Goal: Task Accomplishment & Management: Use online tool/utility

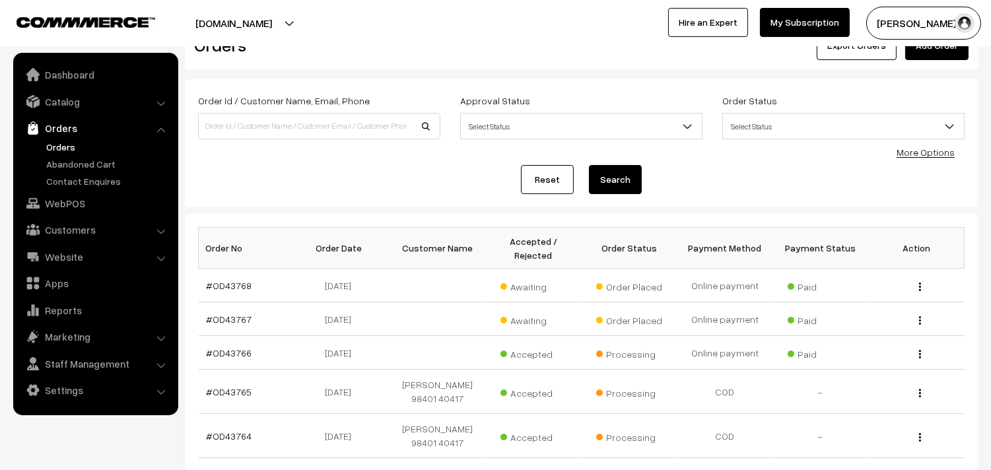
scroll to position [73, 0]
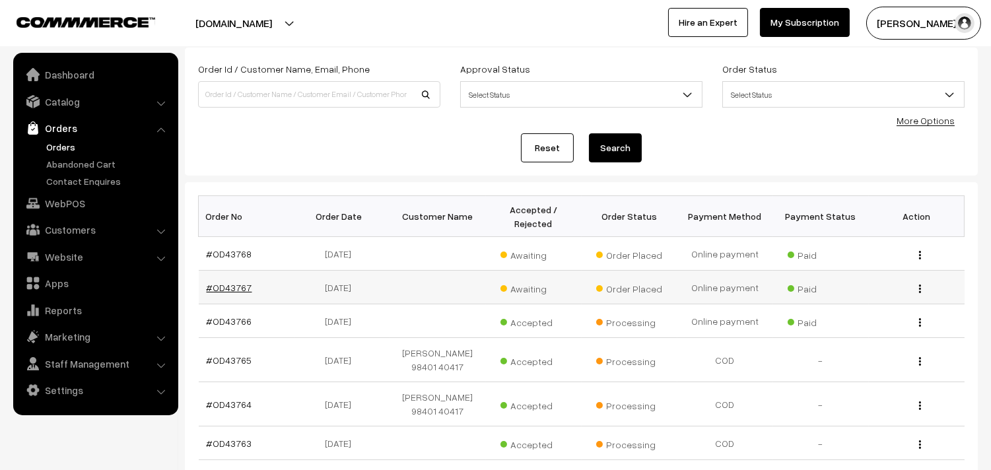
click at [233, 290] on link "#OD43767" at bounding box center [230, 287] width 46 height 11
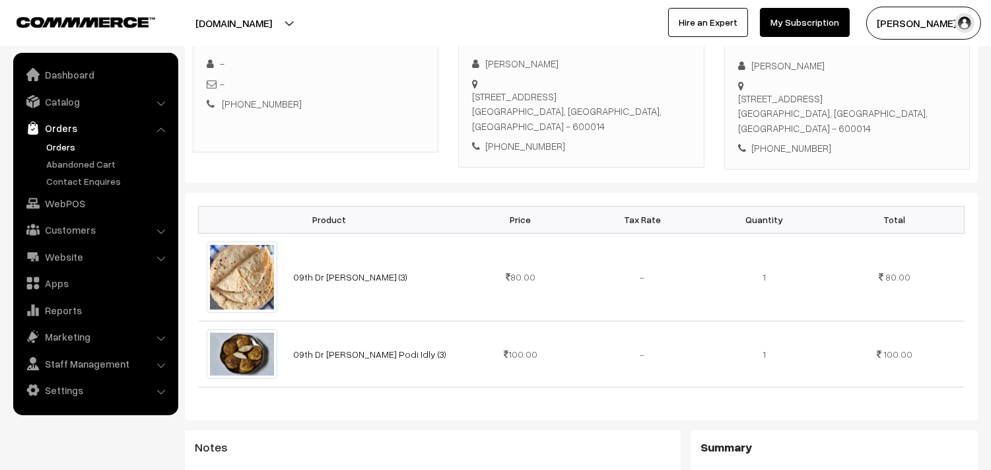
scroll to position [147, 0]
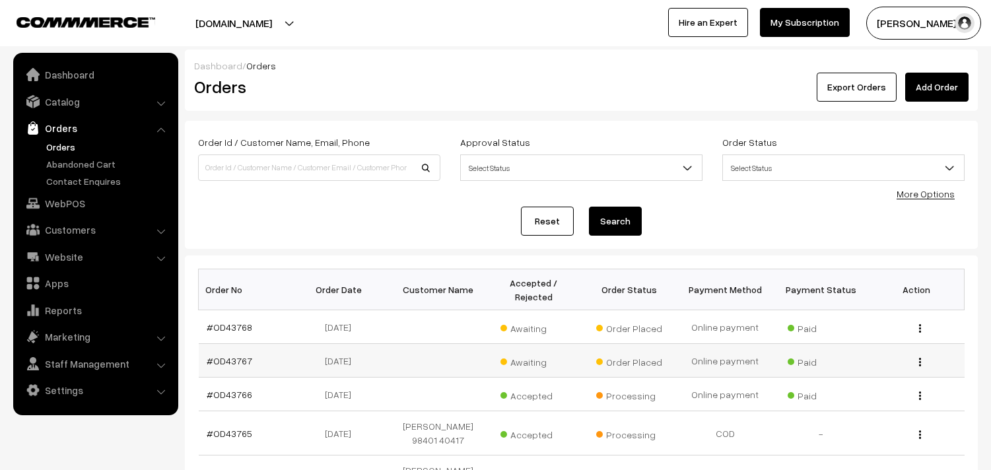
scroll to position [73, 0]
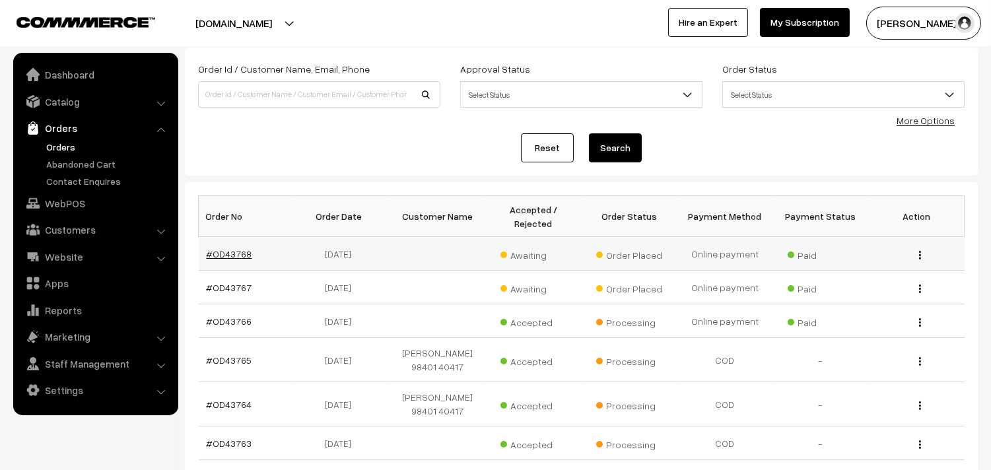
click at [240, 255] on link "#OD43768" at bounding box center [230, 253] width 46 height 11
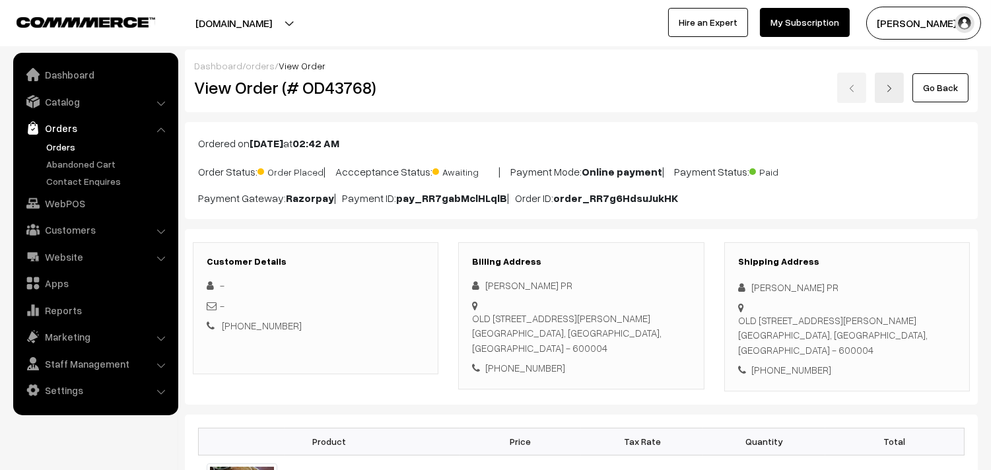
click at [955, 87] on link "Go Back" at bounding box center [940, 87] width 56 height 29
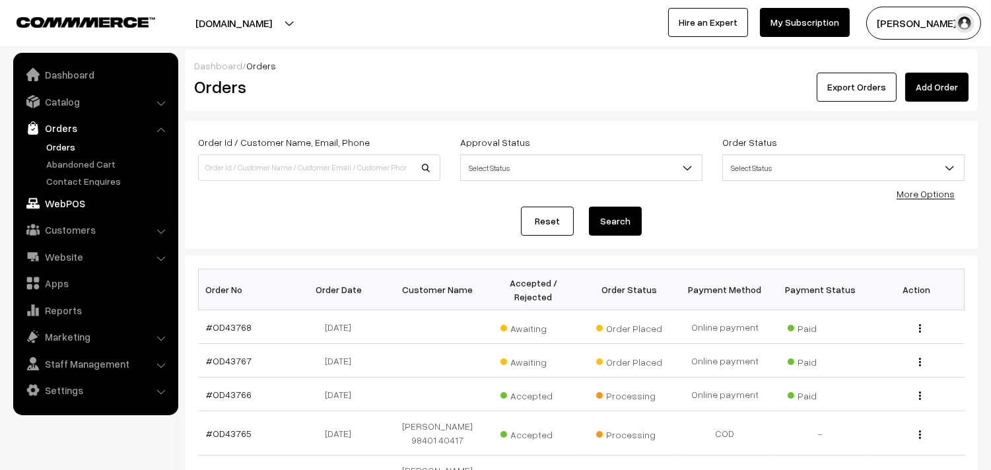
click at [62, 205] on link "WebPOS" at bounding box center [95, 203] width 157 height 24
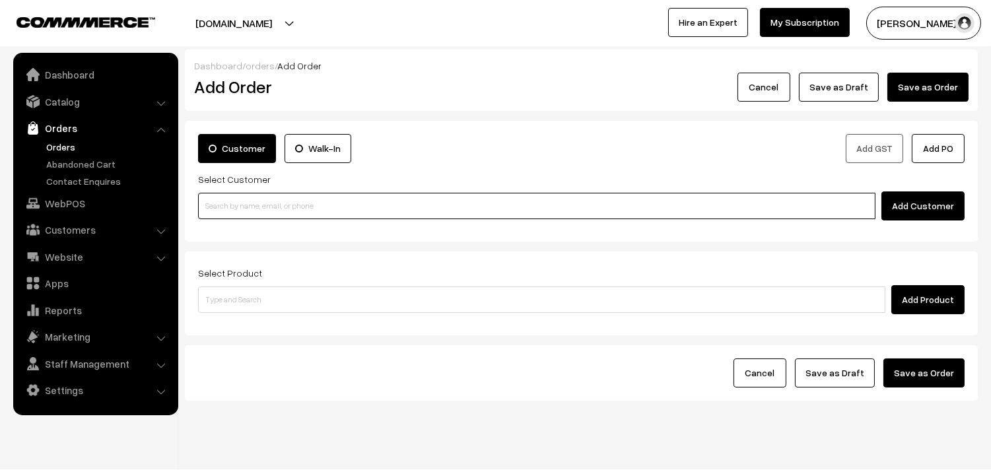
click at [260, 208] on input at bounding box center [536, 206] width 677 height 26
paste input "99406 52732"
click at [226, 222] on link "Vidya 99406 52732 [9940652732]" at bounding box center [539, 231] width 680 height 20
type input "99406 52732"
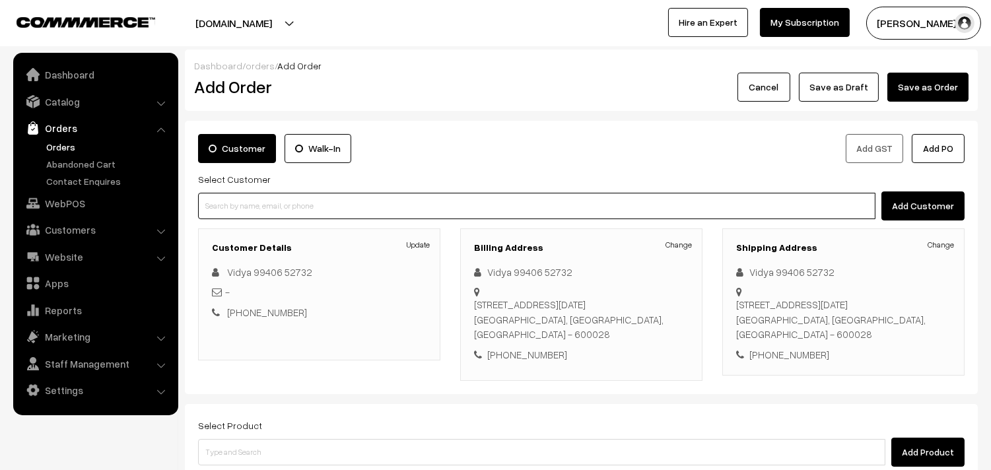
scroll to position [180, 0]
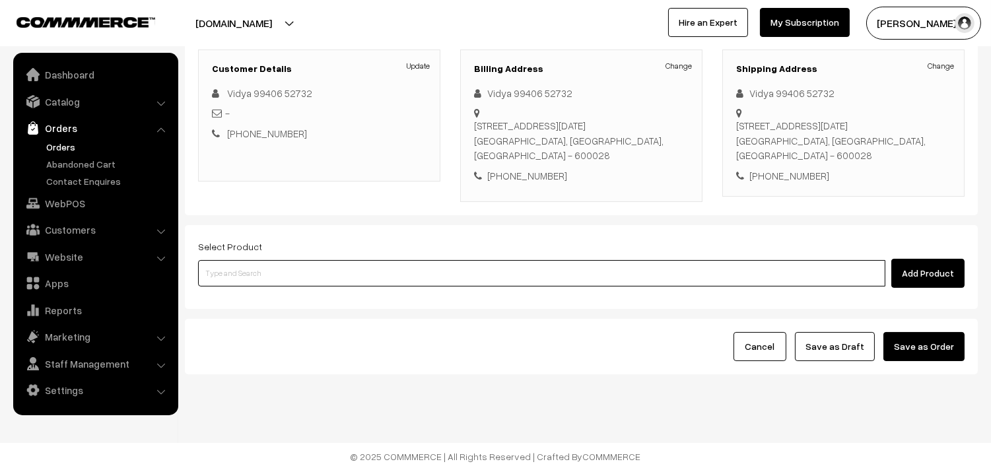
click at [267, 276] on input at bounding box center [541, 273] width 687 height 26
type input "idly"
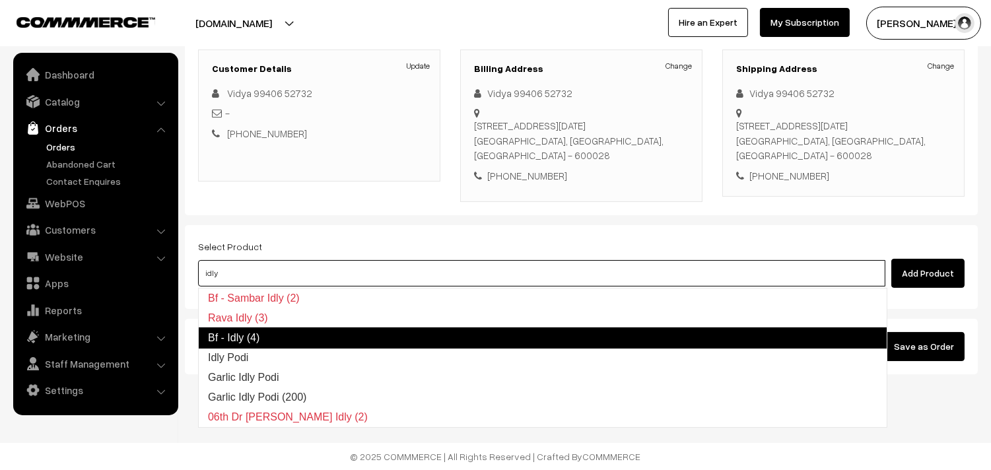
click at [238, 332] on link "Bf - Idly (4)" at bounding box center [542, 337] width 689 height 21
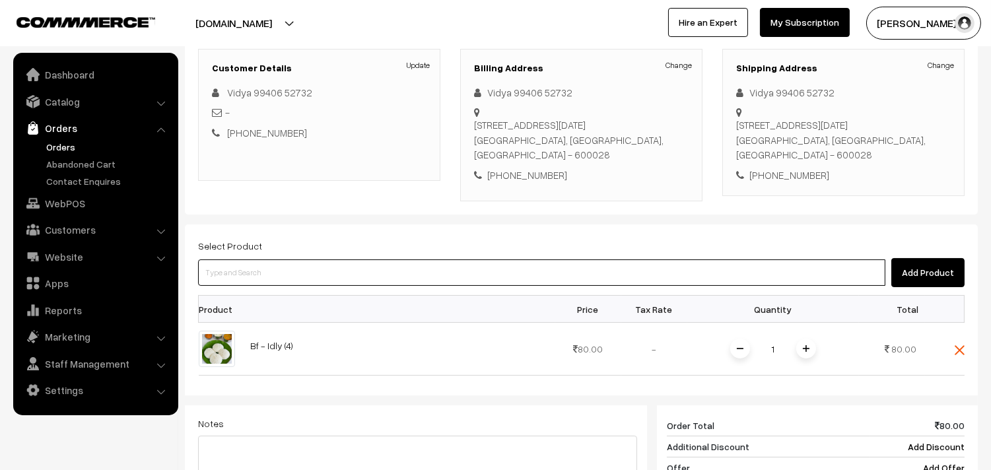
click at [252, 262] on input at bounding box center [541, 272] width 687 height 26
type input "vadai"
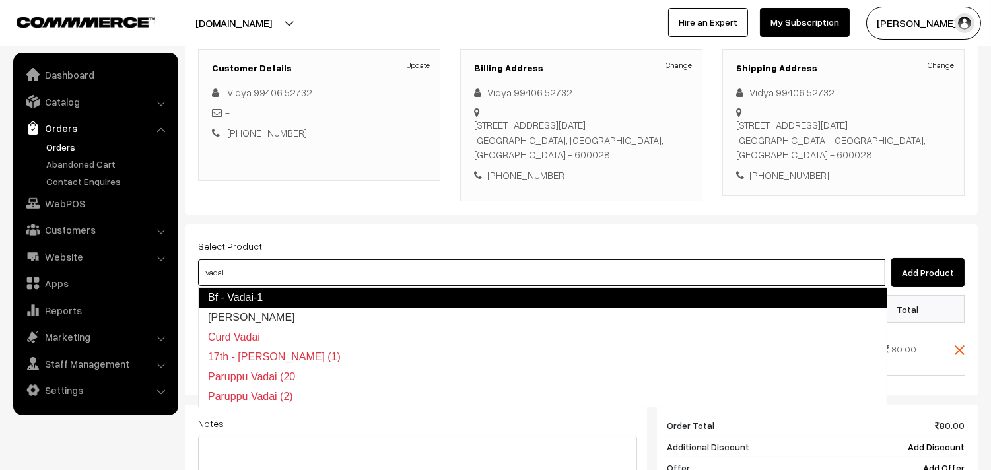
click at [233, 296] on link "Bf - Vadai-1" at bounding box center [542, 297] width 689 height 21
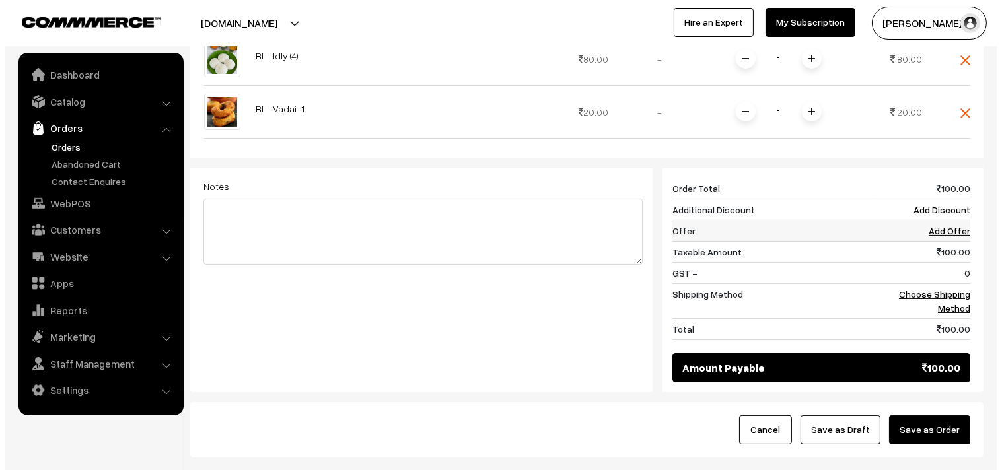
scroll to position [473, 0]
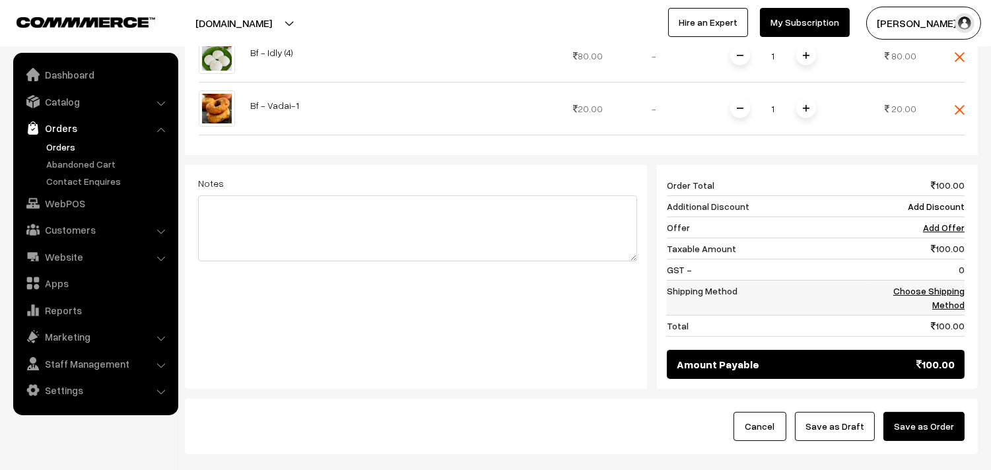
click at [922, 289] on link "Choose Shipping Method" at bounding box center [928, 297] width 71 height 25
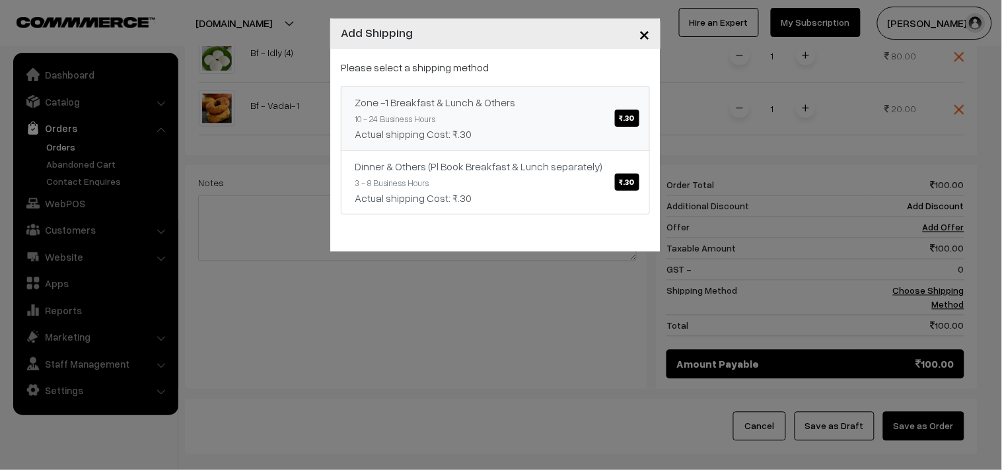
click at [618, 116] on span "₹.30" at bounding box center [627, 118] width 24 height 17
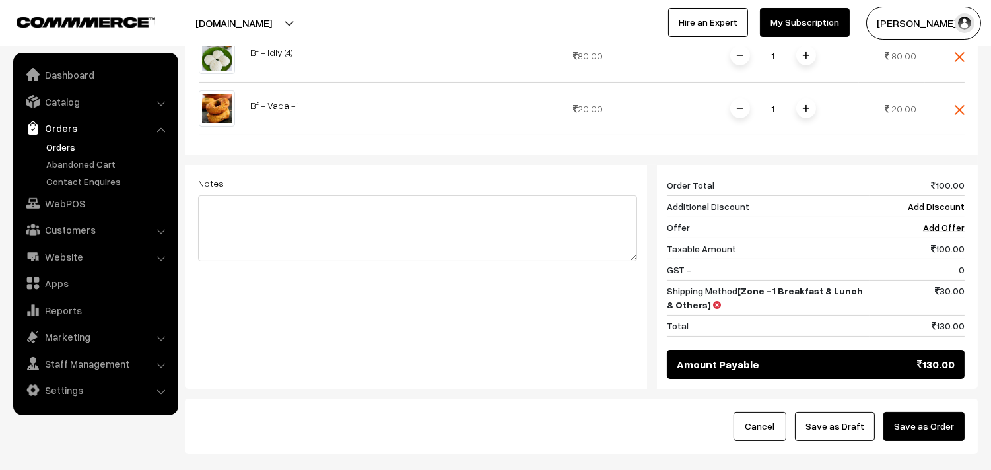
click at [945, 431] on button "Save as Order" at bounding box center [923, 426] width 81 height 29
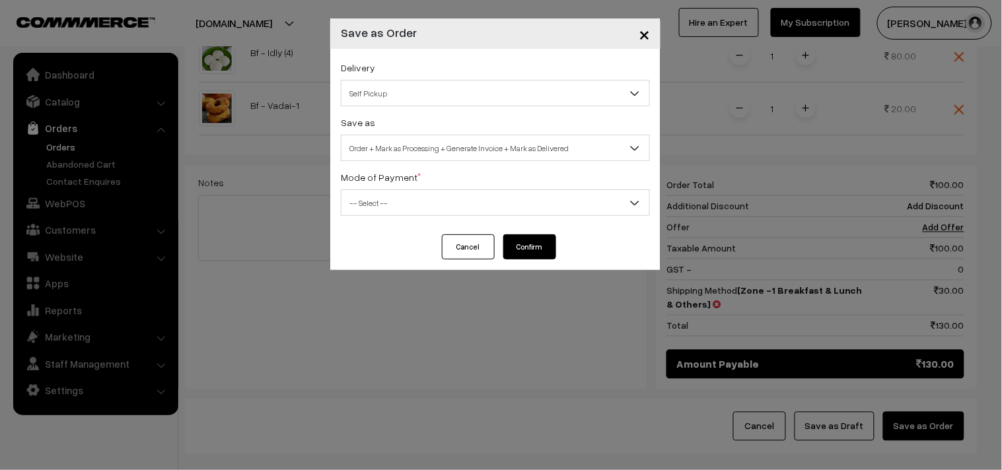
click at [386, 93] on span "Self Pickup" at bounding box center [495, 93] width 308 height 23
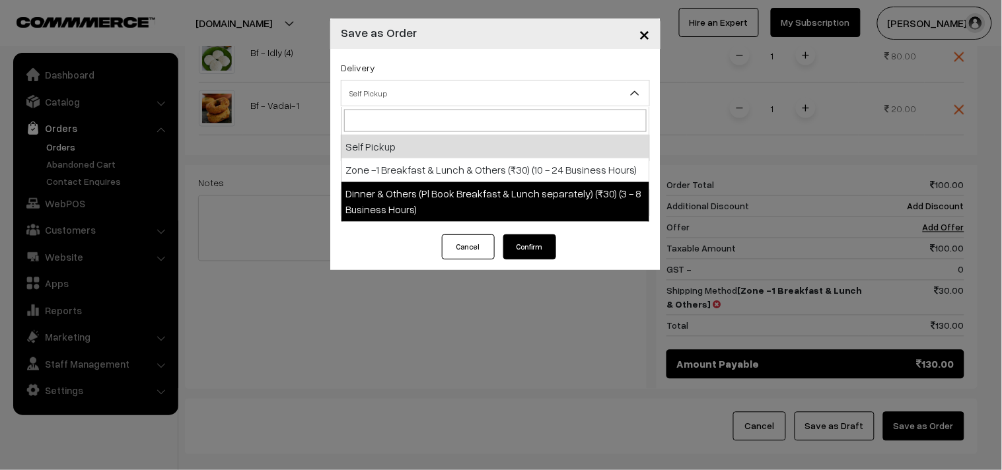
select select "DOP1"
select select "3"
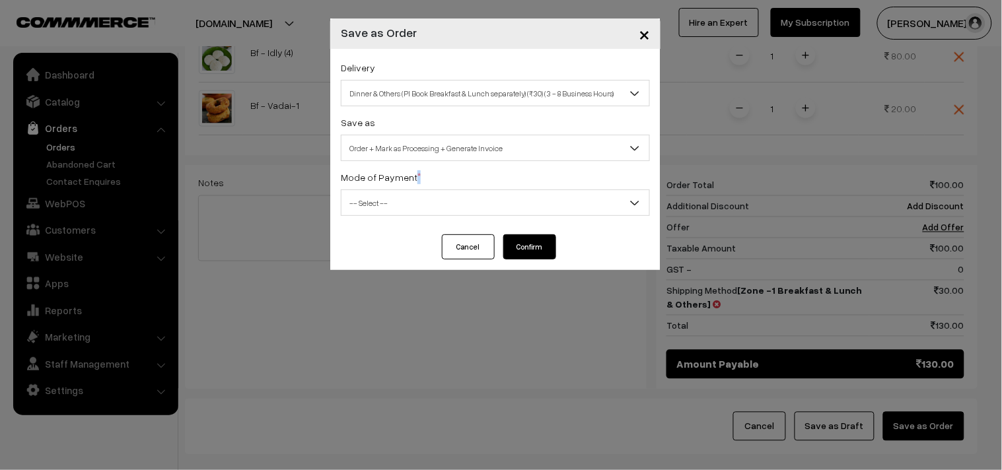
click at [414, 182] on div "Mode of Payment * -- Select -- COD Cash Cheque NEFT Online Payment DD Others --…" at bounding box center [495, 192] width 309 height 47
click at [419, 121] on div "Save as Order Order + Mark as Processing Order + Mark as Processing + Generate …" at bounding box center [495, 137] width 309 height 47
click at [411, 89] on span "Dinner & Others (Pl Book Breakfast & Lunch separately) (₹30) (3 - 8 Business Ho…" at bounding box center [495, 93] width 308 height 23
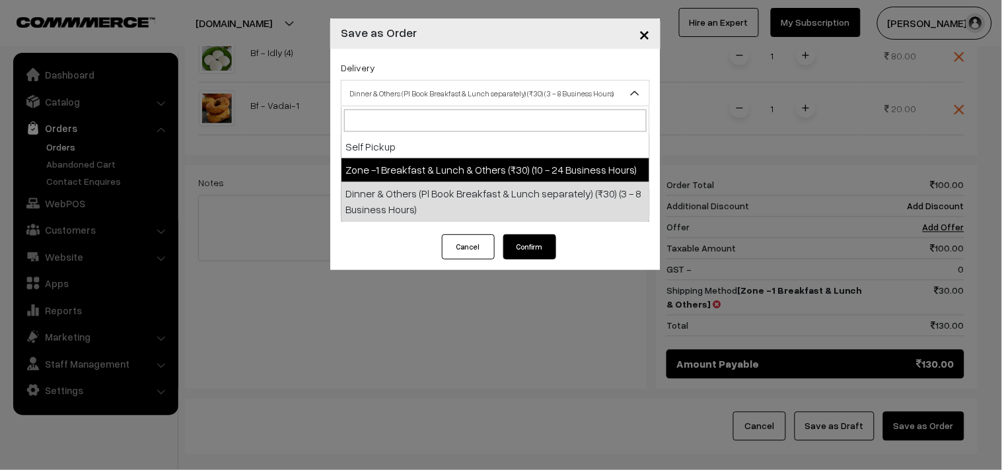
select select "ZON1"
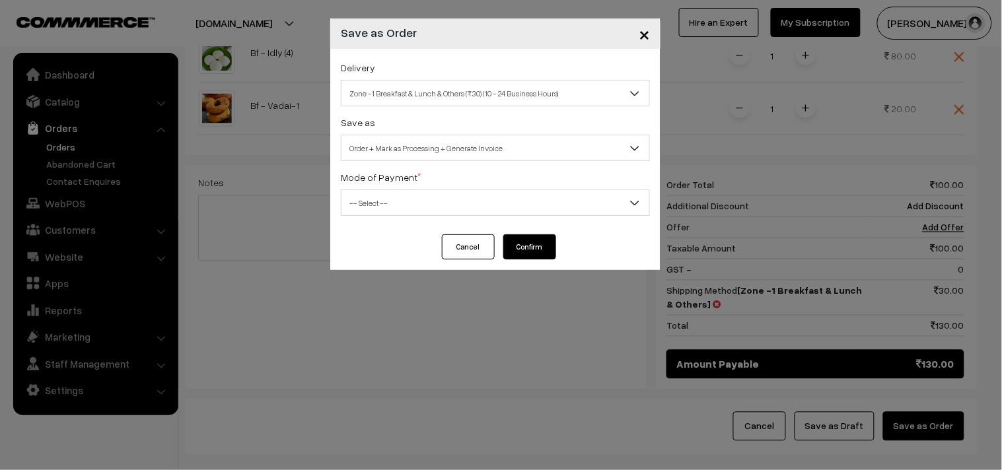
click at [417, 155] on span "Order + Mark as Processing + Generate Invoice" at bounding box center [495, 148] width 308 height 23
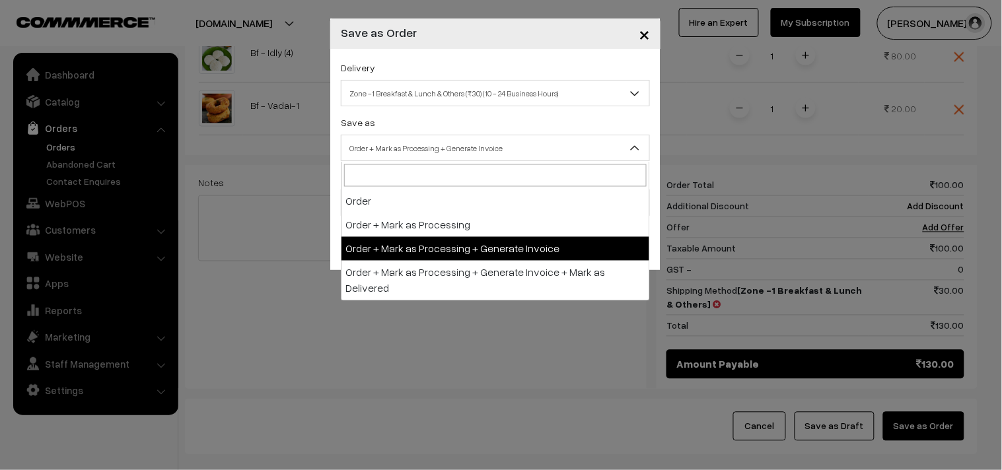
drag, startPoint x: 436, startPoint y: 246, endPoint x: 405, endPoint y: 208, distance: 49.3
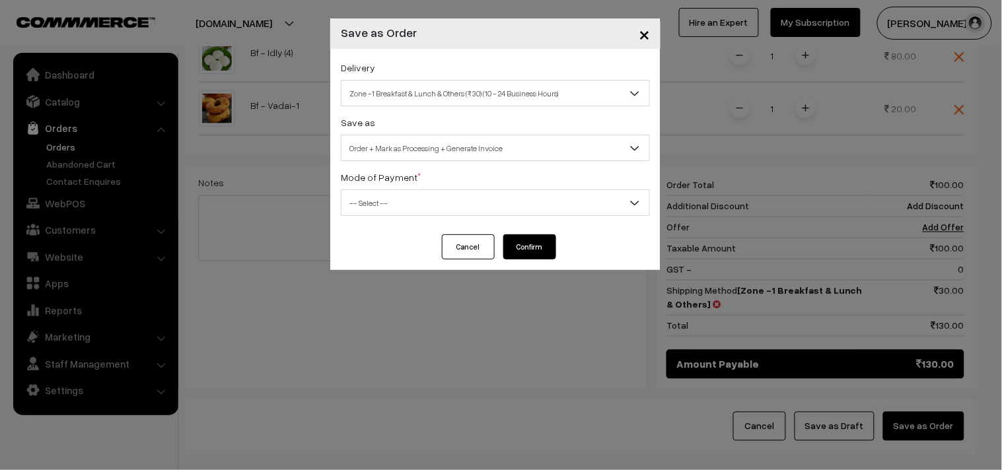
click at [397, 199] on span "-- Select --" at bounding box center [495, 202] width 308 height 23
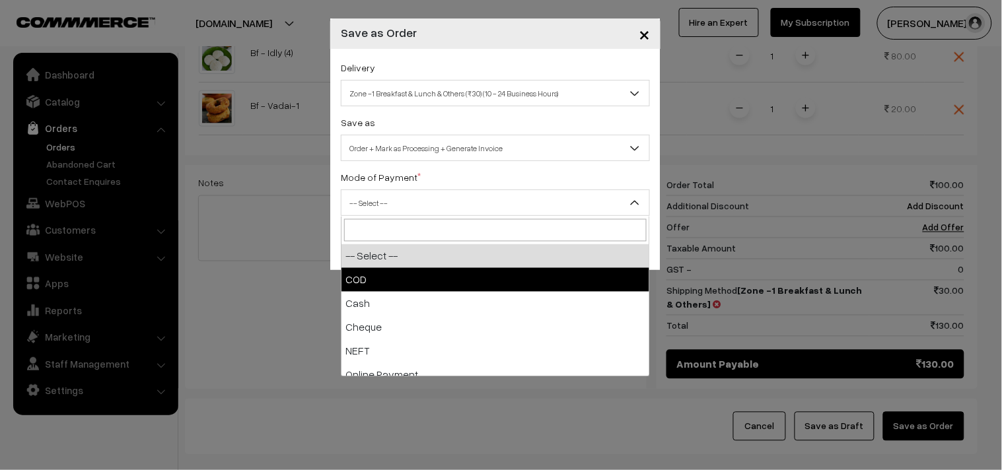
drag, startPoint x: 380, startPoint y: 265, endPoint x: 380, endPoint y: 275, distance: 9.2
select select "1"
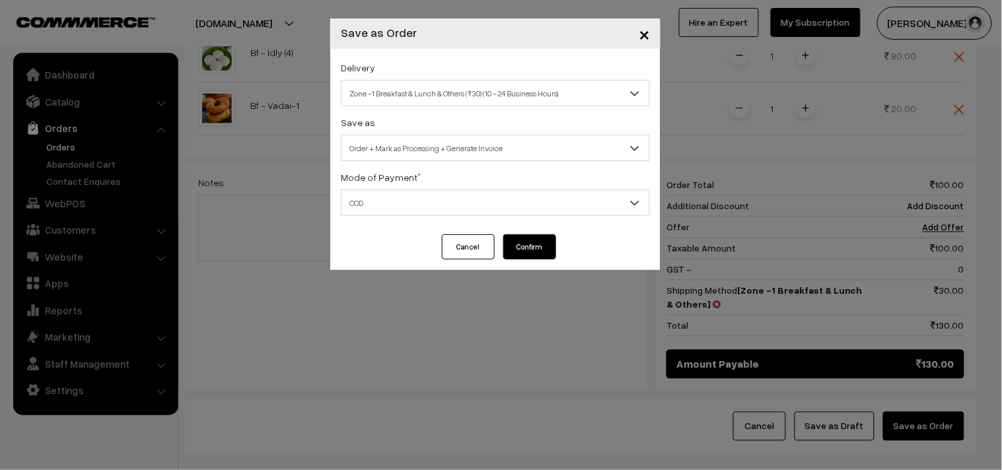
click at [552, 253] on button "Confirm" at bounding box center [529, 246] width 53 height 25
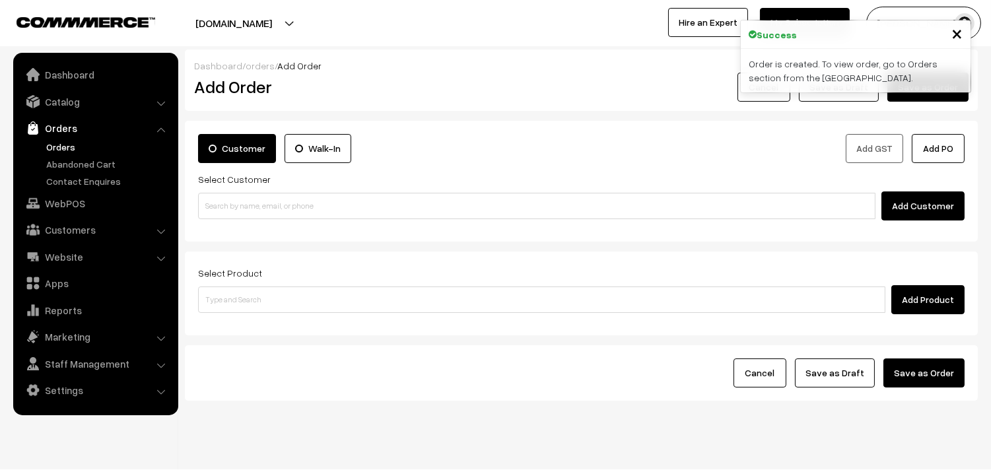
click at [65, 146] on link "Orders" at bounding box center [108, 147] width 131 height 14
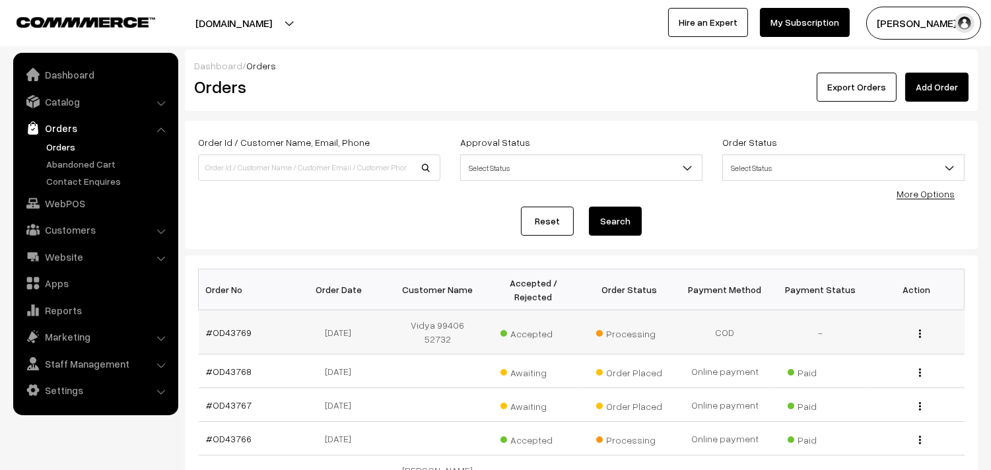
click at [221, 318] on td "#OD43769" at bounding box center [247, 332] width 96 height 44
click at [223, 327] on link "#OD43769" at bounding box center [230, 332] width 46 height 11
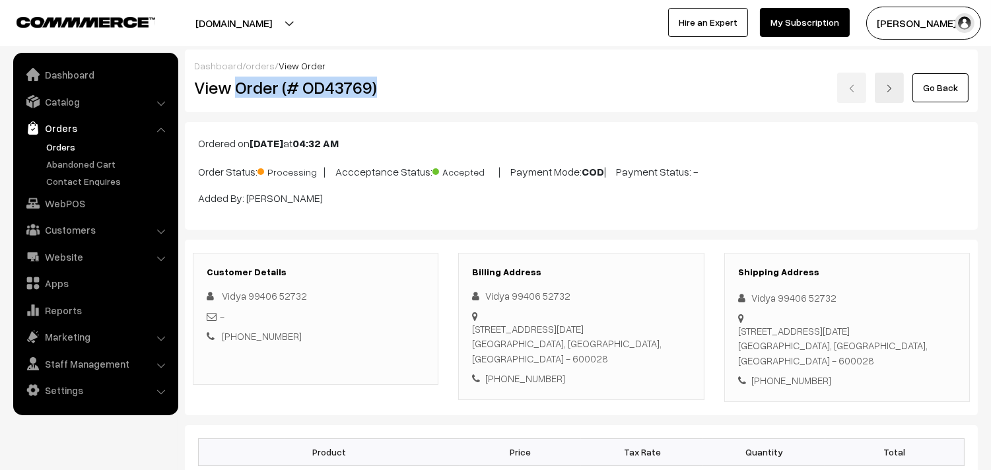
drag, startPoint x: 234, startPoint y: 86, endPoint x: 399, endPoint y: 96, distance: 165.3
click at [399, 96] on h2 "View Order (# OD43769)" at bounding box center [316, 87] width 245 height 20
copy h2 "Order (# OD43769)"
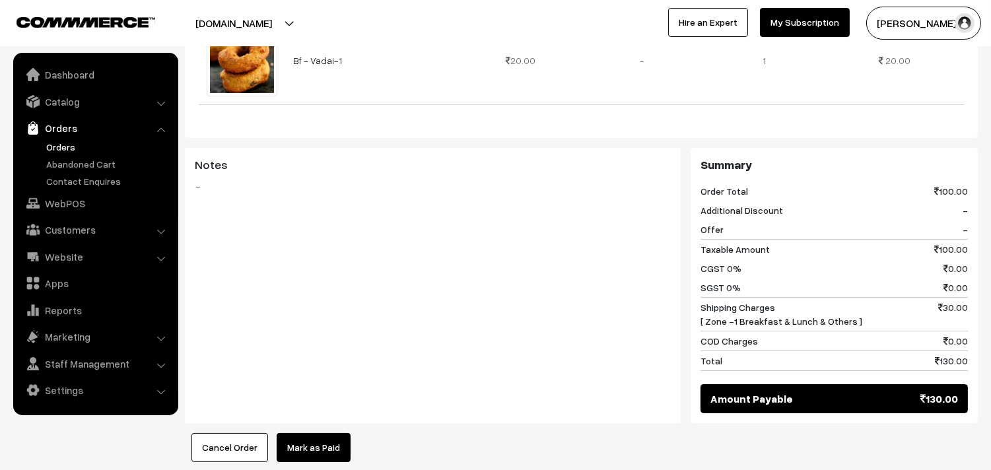
scroll to position [660, 0]
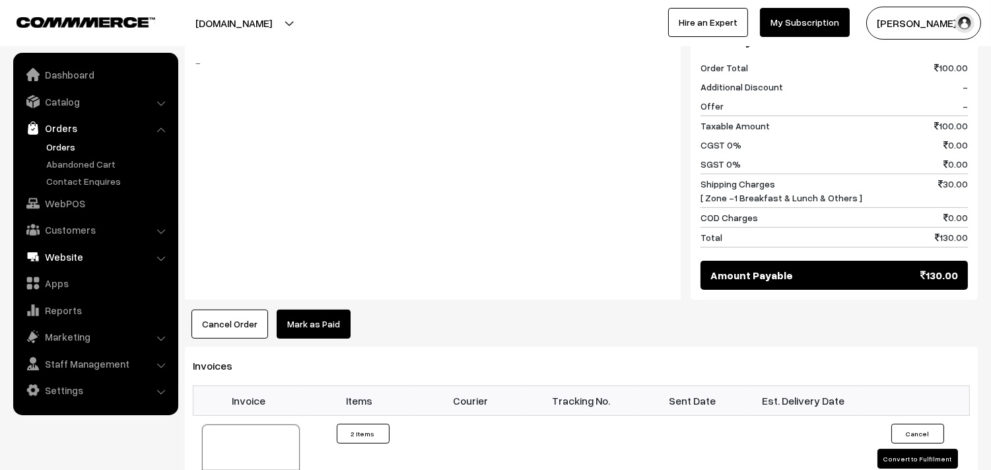
click at [73, 202] on link "WebPOS" at bounding box center [95, 203] width 157 height 24
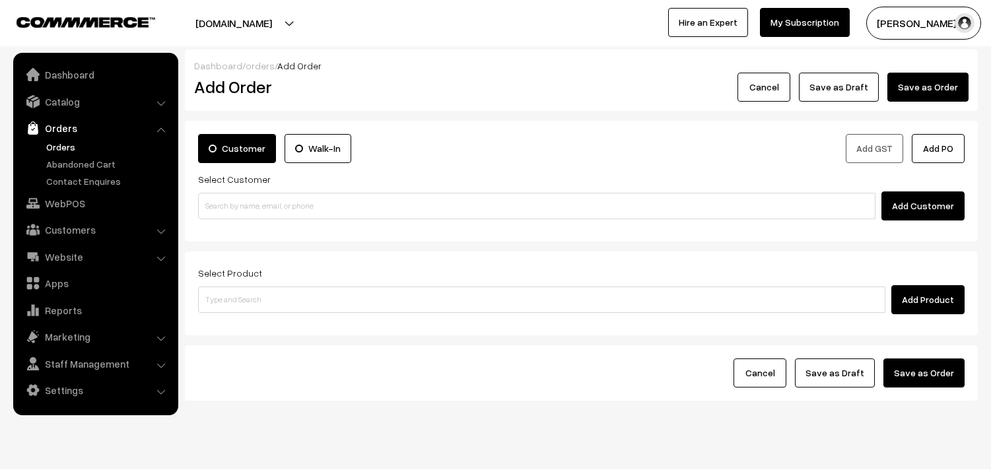
click at [293, 200] on input at bounding box center [536, 206] width 677 height 26
click at [227, 198] on input "98412 20818" at bounding box center [536, 206] width 677 height 26
click at [236, 222] on link "[9841220818]" at bounding box center [539, 231] width 680 height 20
type input "9841220818"
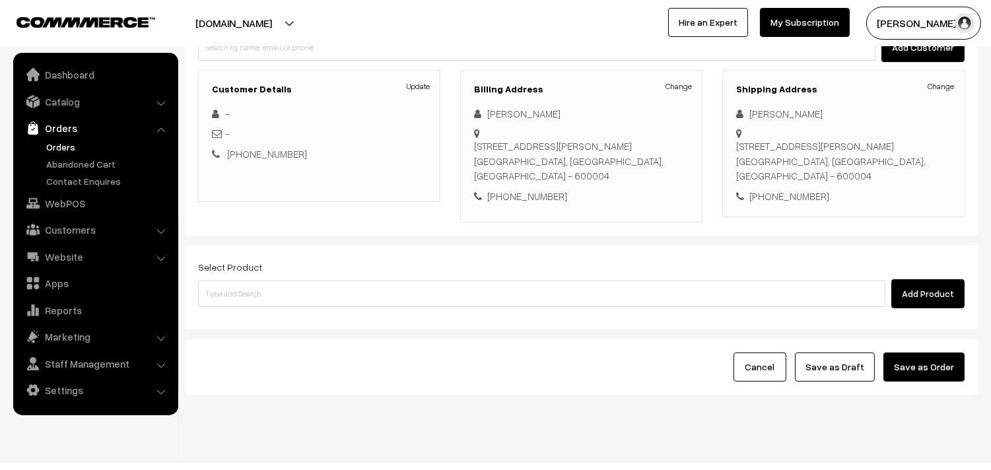
scroll to position [180, 0]
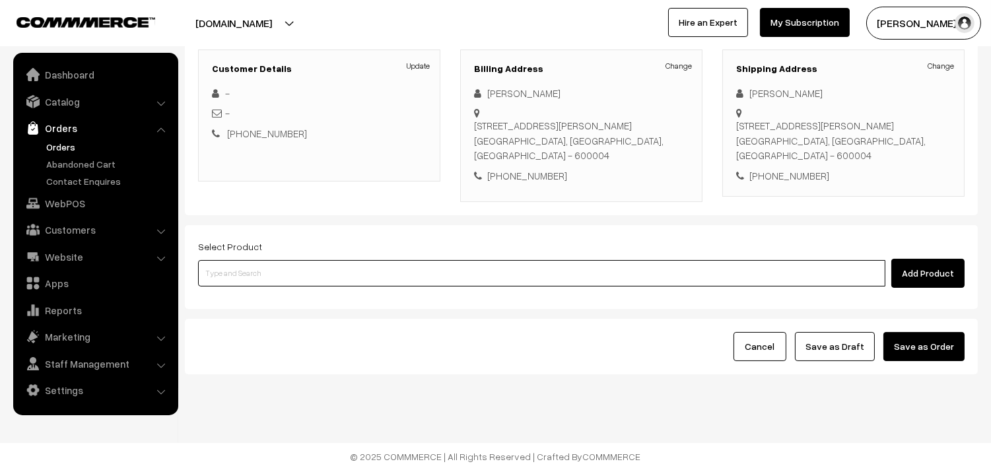
drag, startPoint x: 297, startPoint y: 271, endPoint x: 304, endPoint y: 267, distance: 8.0
click at [297, 269] on input at bounding box center [541, 273] width 687 height 26
type input "sambar"
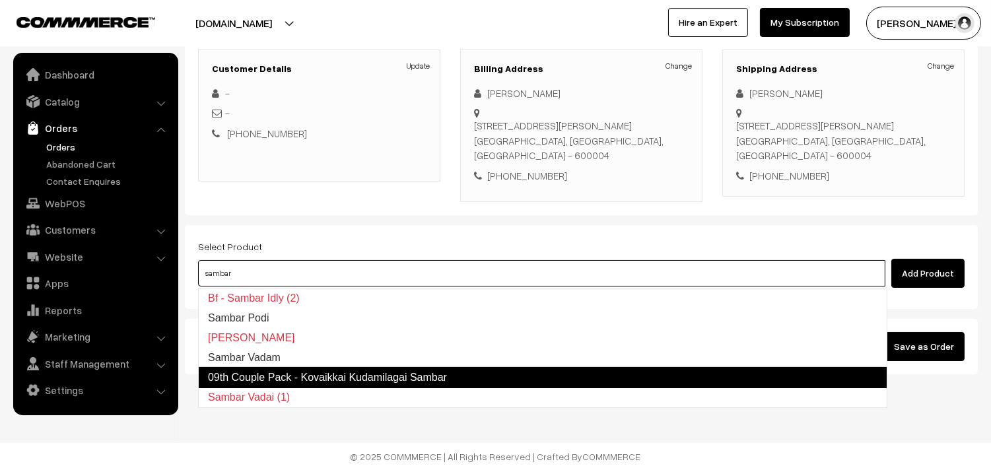
click at [327, 381] on link "09th Couple Pack - Kovaikkai Kudamilagai Sambar" at bounding box center [542, 377] width 689 height 21
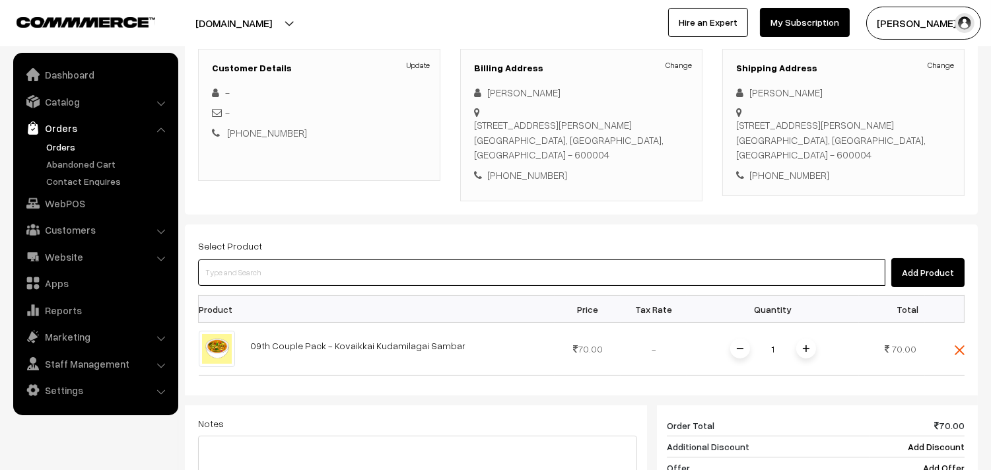
click at [240, 275] on input at bounding box center [541, 272] width 687 height 26
type input "tomato ra"
click at [242, 293] on link "09th Couple Pack- Tomato Rasam" at bounding box center [543, 298] width 688 height 20
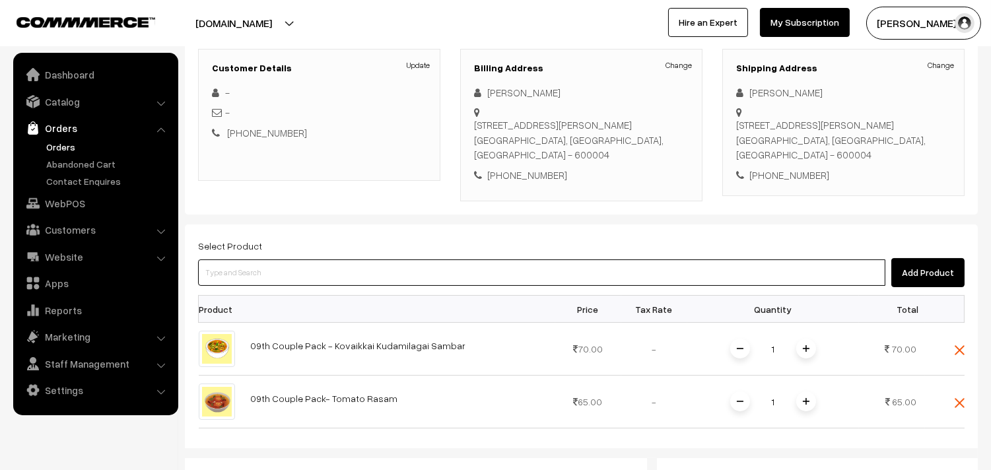
click at [245, 265] on input at bounding box center [541, 272] width 687 height 26
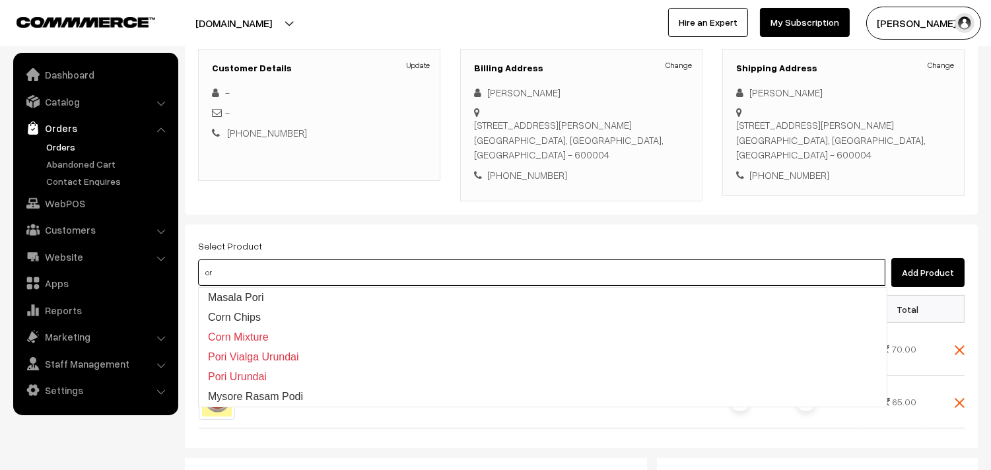
type input "o"
type input "beetro"
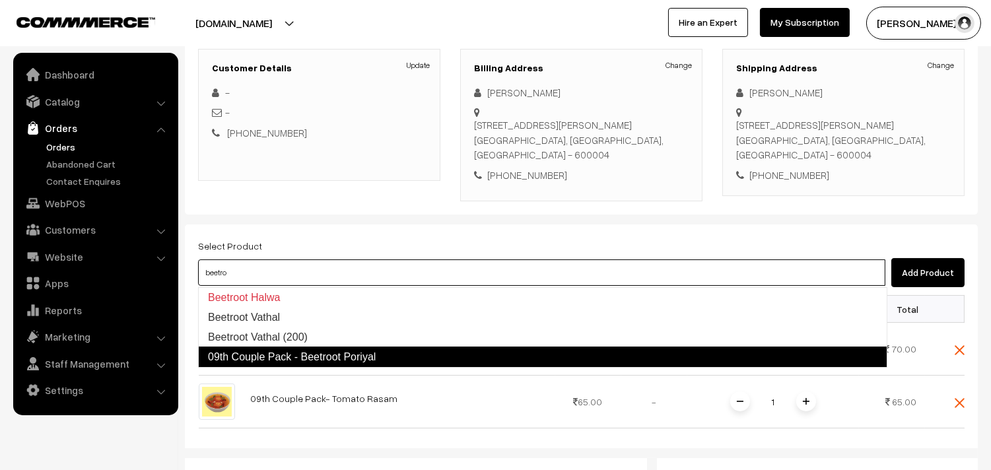
click at [374, 361] on link "09th Couple Pack - Beetroot Poriyal" at bounding box center [542, 357] width 689 height 21
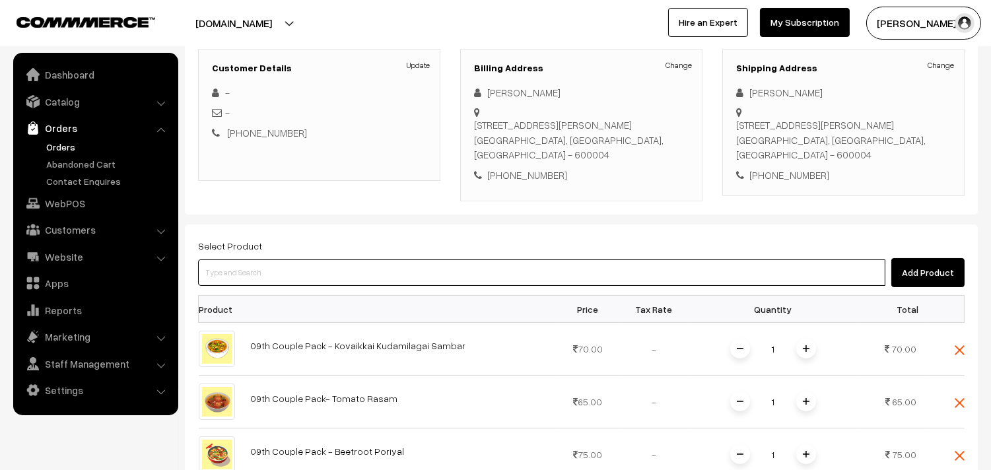
click at [316, 279] on input at bounding box center [541, 272] width 687 height 26
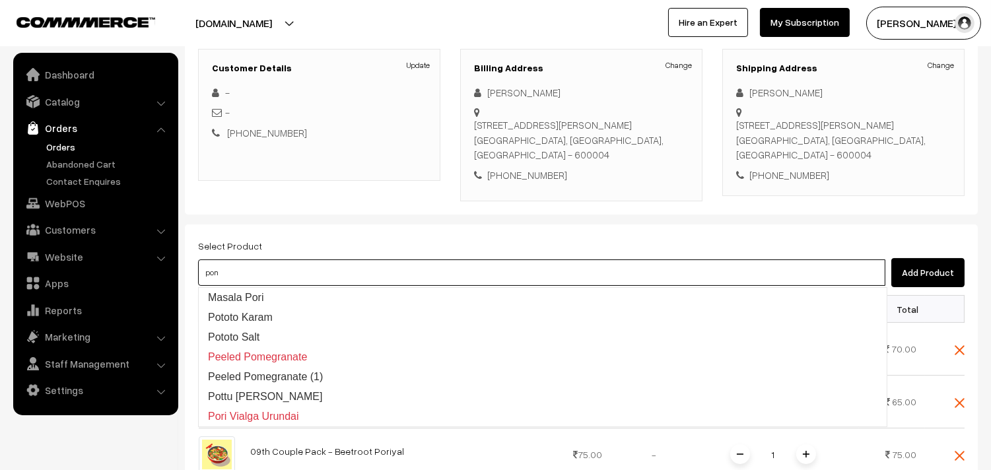
type input "ponn"
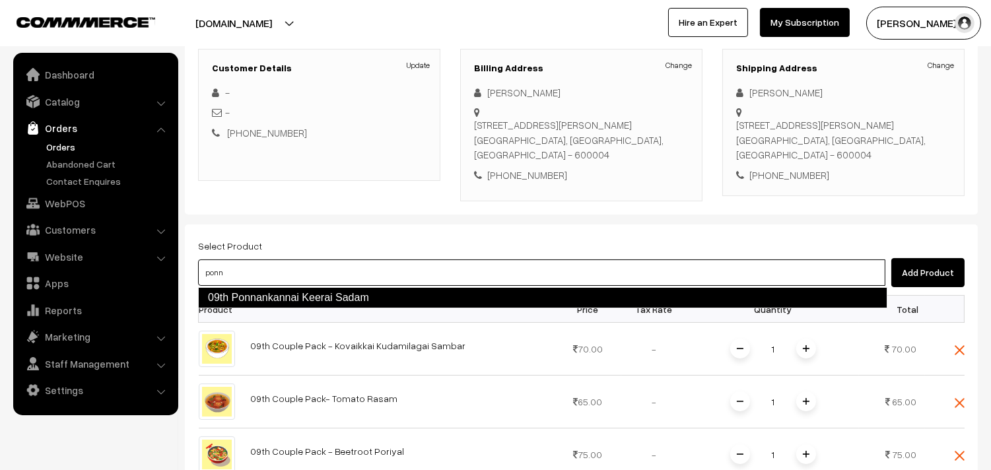
click at [321, 299] on link "09th Ponnankannai Keerai Sadam" at bounding box center [542, 297] width 689 height 21
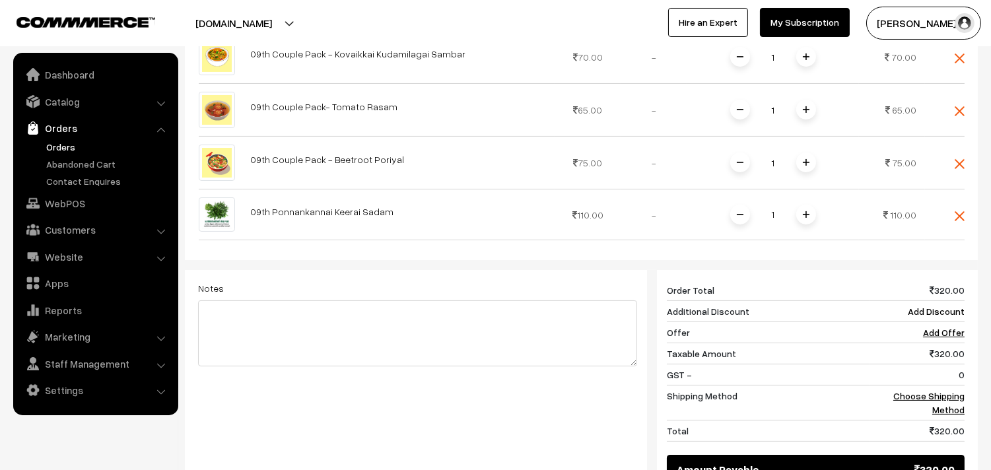
scroll to position [473, 0]
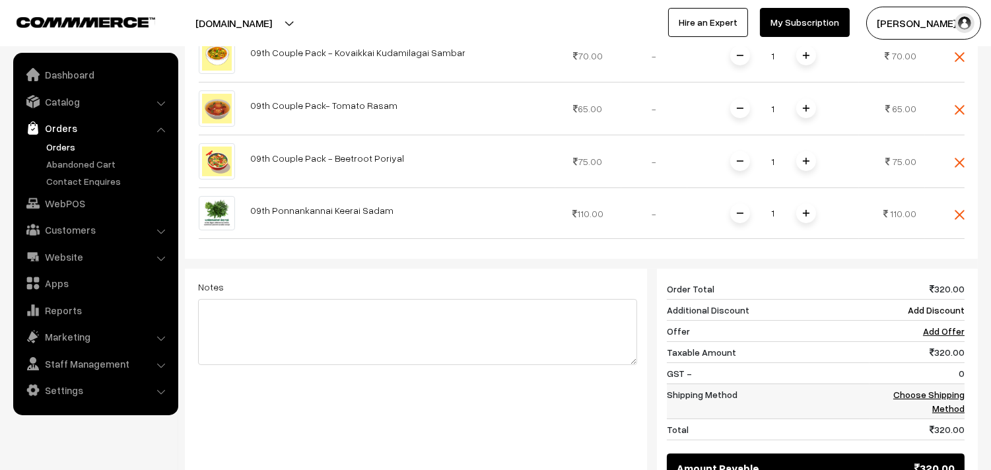
click at [930, 396] on link "Choose Shipping Method" at bounding box center [928, 401] width 71 height 25
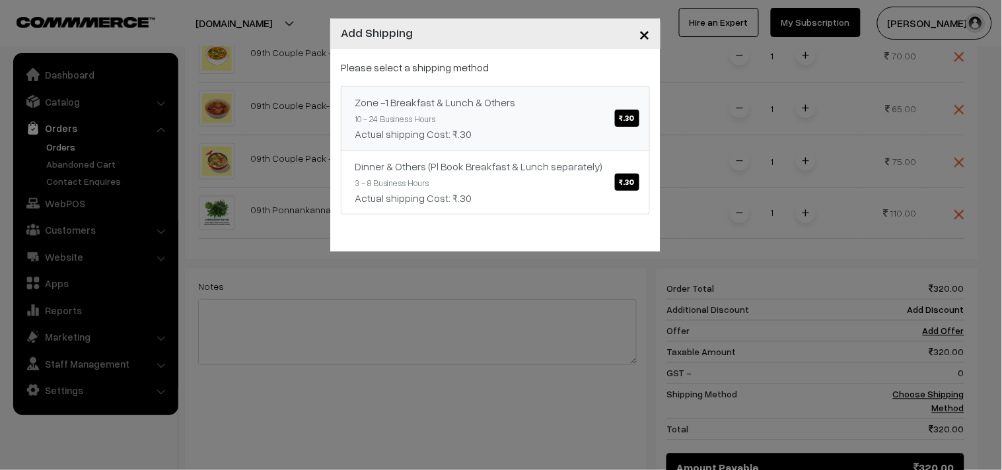
click at [593, 117] on link "Zone -1 Breakfast & Lunch & Others ₹.30 10 - 24 Business Hours Actual shipping …" at bounding box center [495, 118] width 309 height 65
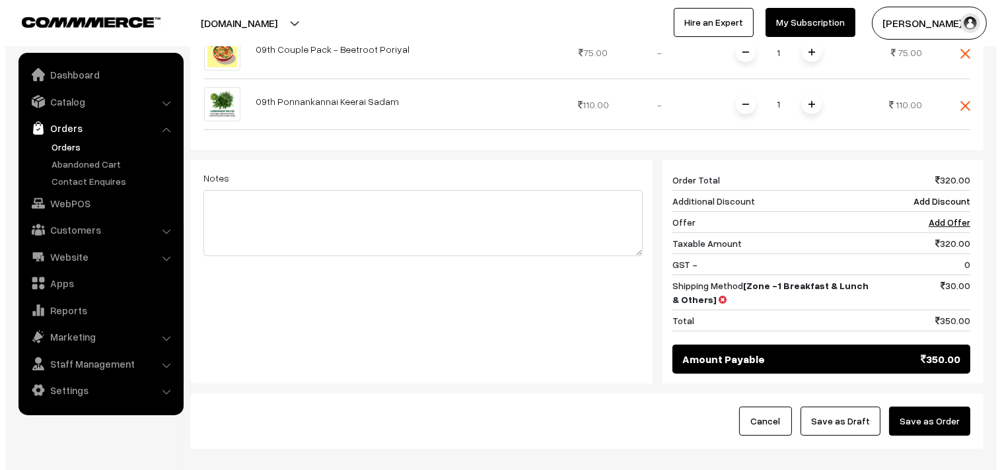
scroll to position [658, 0]
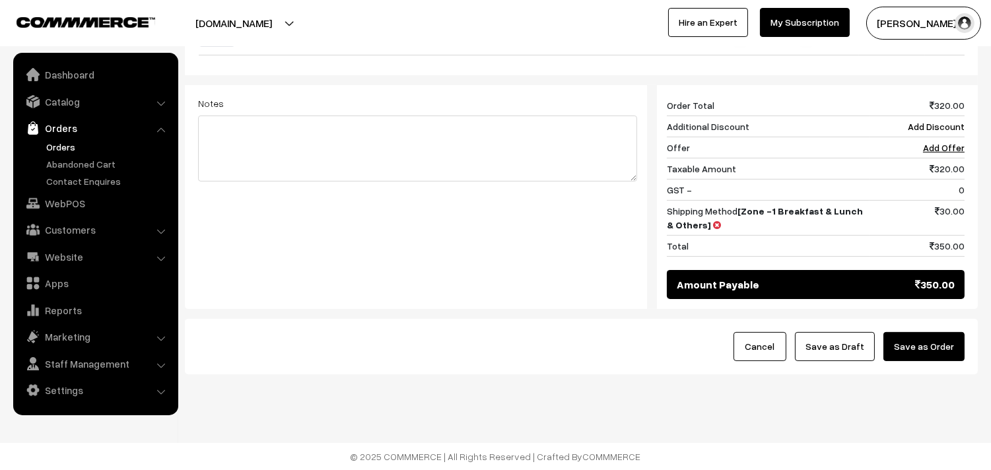
click at [925, 339] on button "Save as Order" at bounding box center [923, 346] width 81 height 29
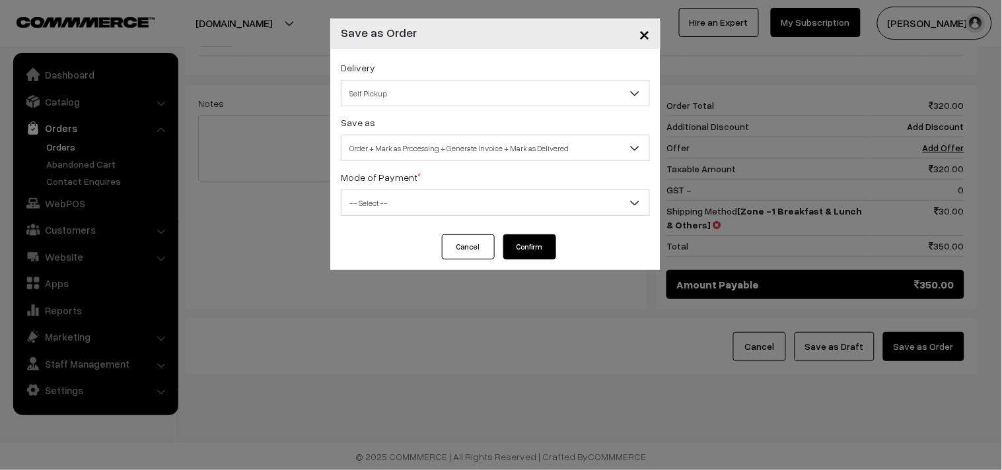
click at [433, 107] on div "Delivery Self Pickup Zone -1 Breakfast & Lunch & Others (₹30) (10 - 24 Business…" at bounding box center [495, 142] width 330 height 186
click at [434, 96] on span "Self Pickup" at bounding box center [495, 93] width 308 height 23
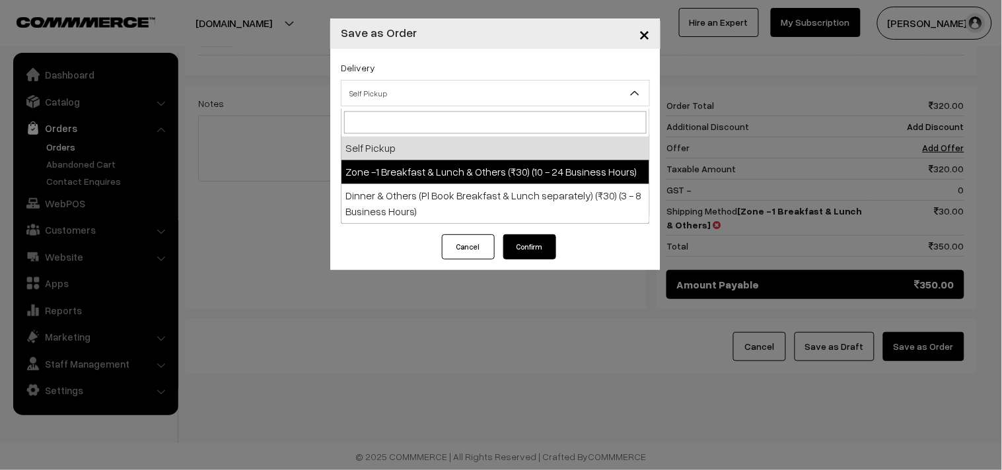
select select "ZON1"
select select "3"
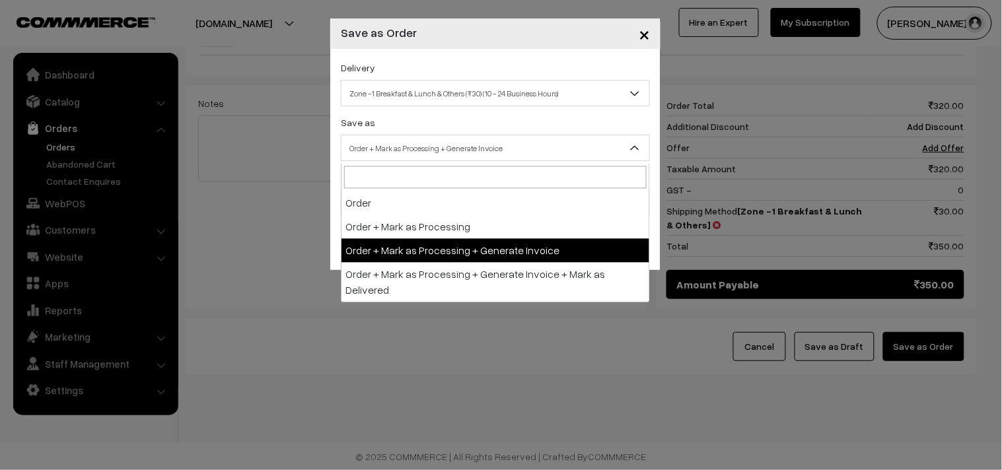
click at [440, 154] on span "Order + Mark as Processing + Generate Invoice" at bounding box center [495, 148] width 308 height 23
drag, startPoint x: 436, startPoint y: 231, endPoint x: 432, endPoint y: 243, distance: 12.3
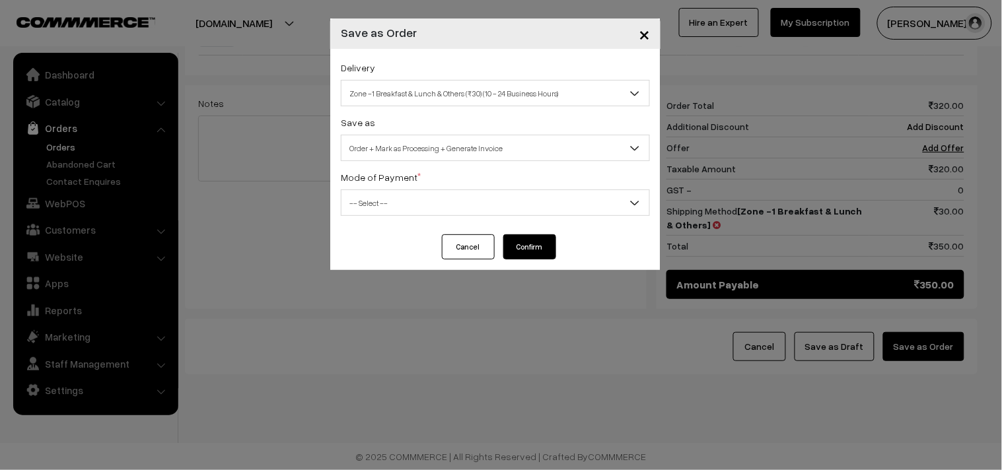
click at [373, 176] on label "Mode of Payment *" at bounding box center [381, 177] width 80 height 14
click at [372, 195] on span "-- Select --" at bounding box center [495, 202] width 308 height 23
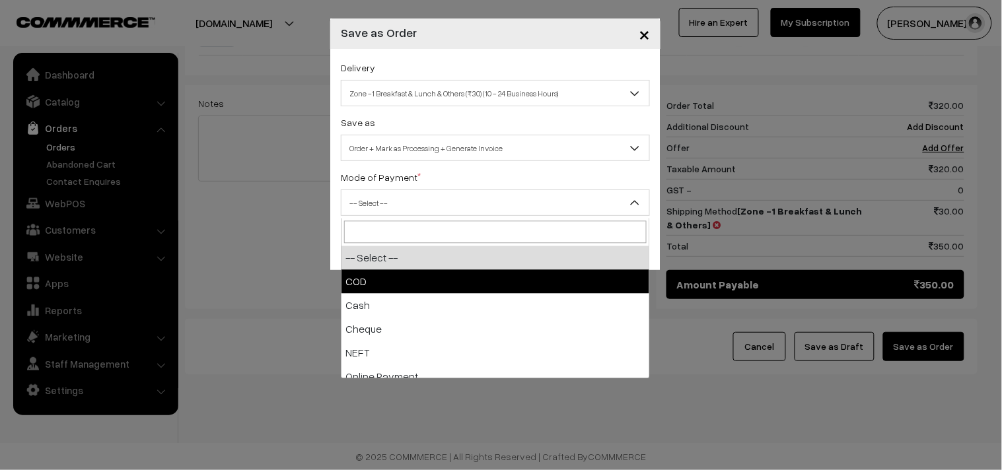
select select "1"
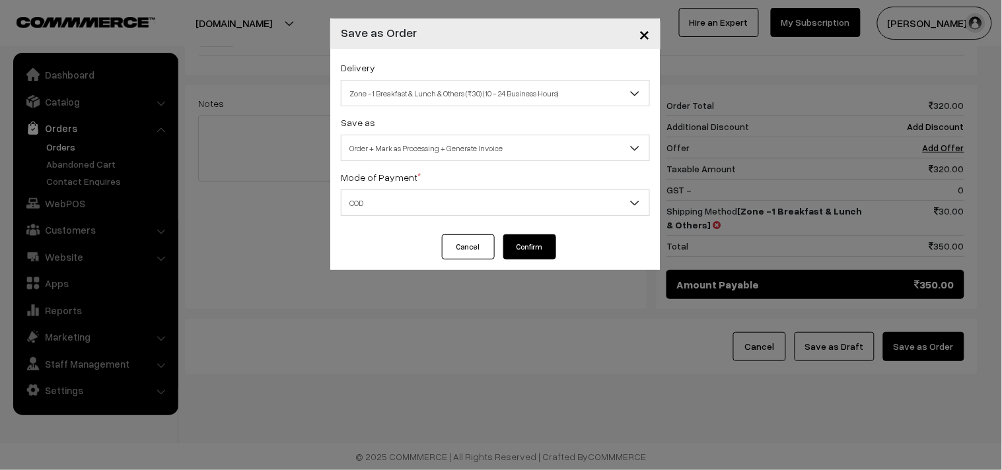
click at [540, 254] on button "Confirm" at bounding box center [529, 246] width 53 height 25
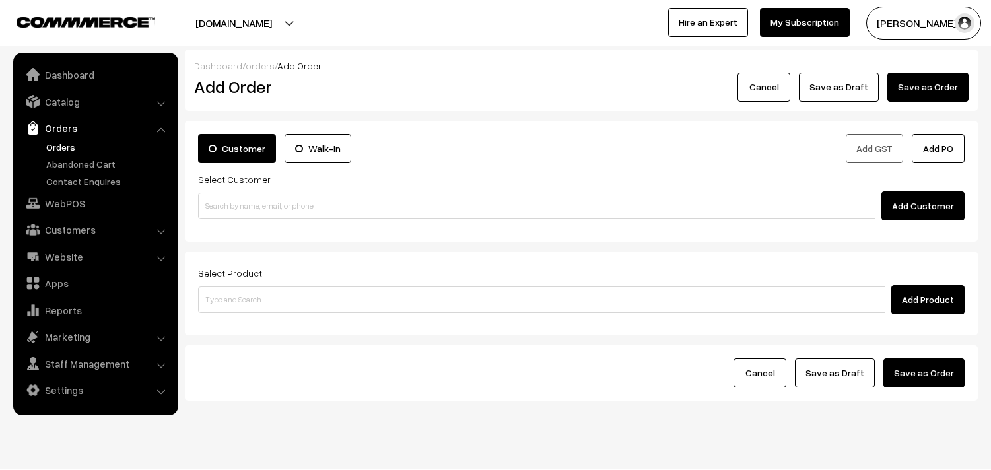
click at [69, 147] on link "Orders" at bounding box center [108, 147] width 131 height 14
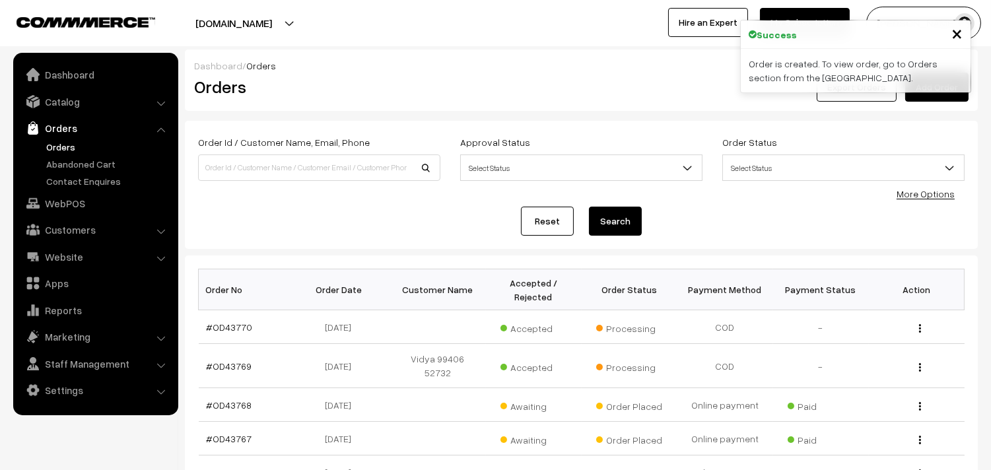
click at [226, 325] on link "#OD43770" at bounding box center [230, 327] width 46 height 11
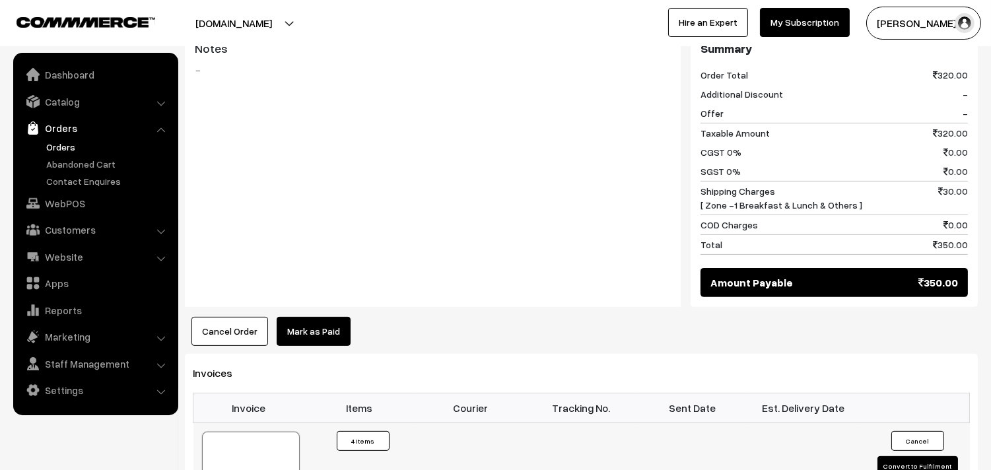
scroll to position [880, 0]
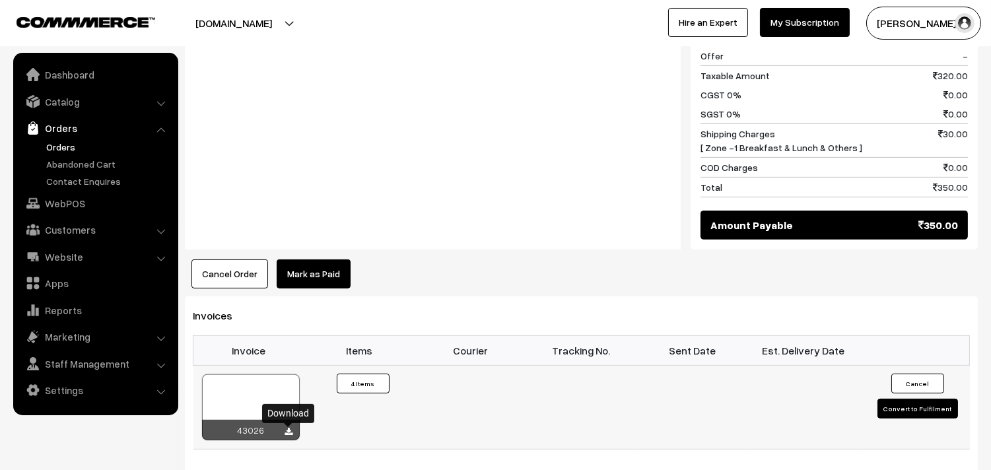
click at [286, 431] on icon at bounding box center [289, 432] width 8 height 9
